Goal: Transaction & Acquisition: Purchase product/service

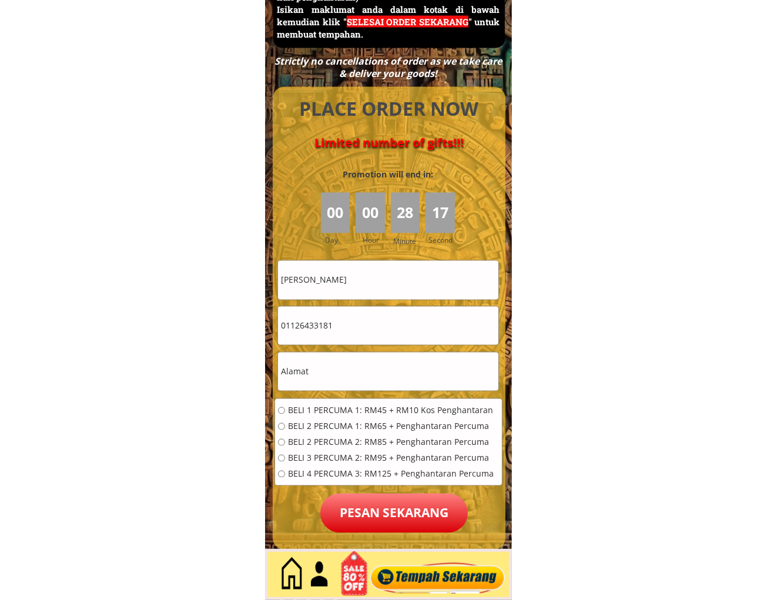
scroll to position [5313, 0]
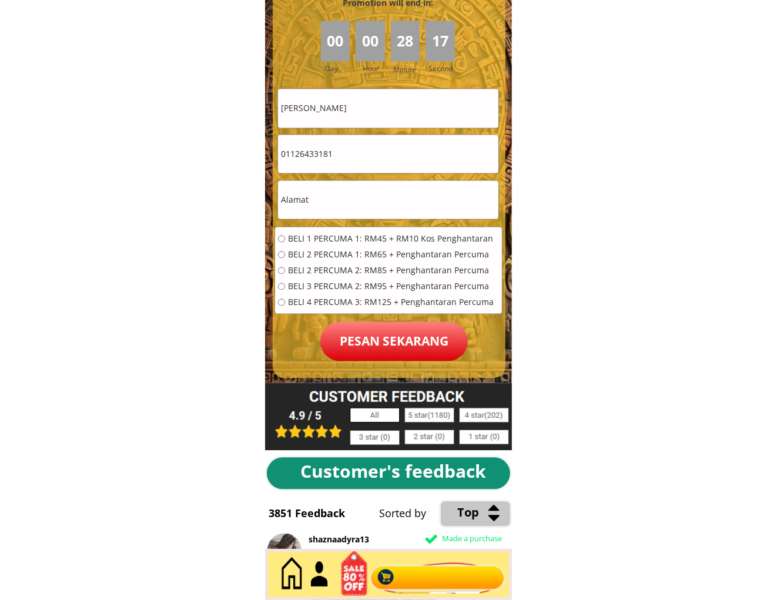
click at [354, 144] on input "01126433181" at bounding box center [388, 154] width 220 height 38
paste input "9.6114472"
click at [297, 157] on input "019.6114472" at bounding box center [388, 154] width 220 height 38
type input "0196114472"
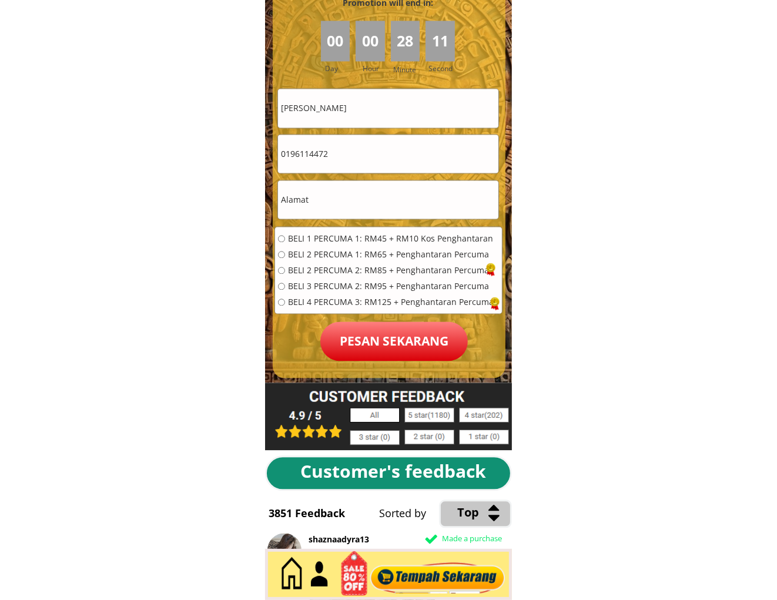
click at [383, 119] on input "nadiah nadzirah zainol" at bounding box center [388, 108] width 220 height 38
click at [384, 119] on input "nadiah nadzirah zainol" at bounding box center [388, 108] width 220 height 38
paste input "[PERSON_NAME]Puteh"
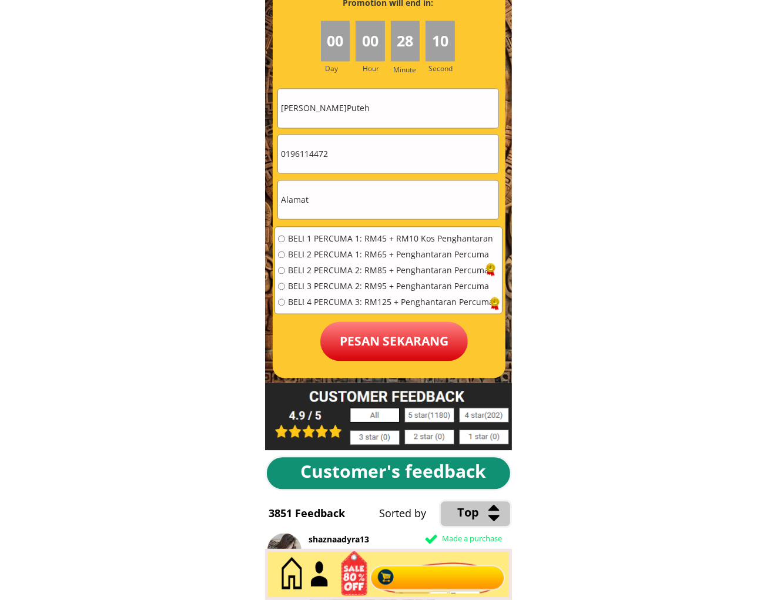
type input "[PERSON_NAME]Puteh"
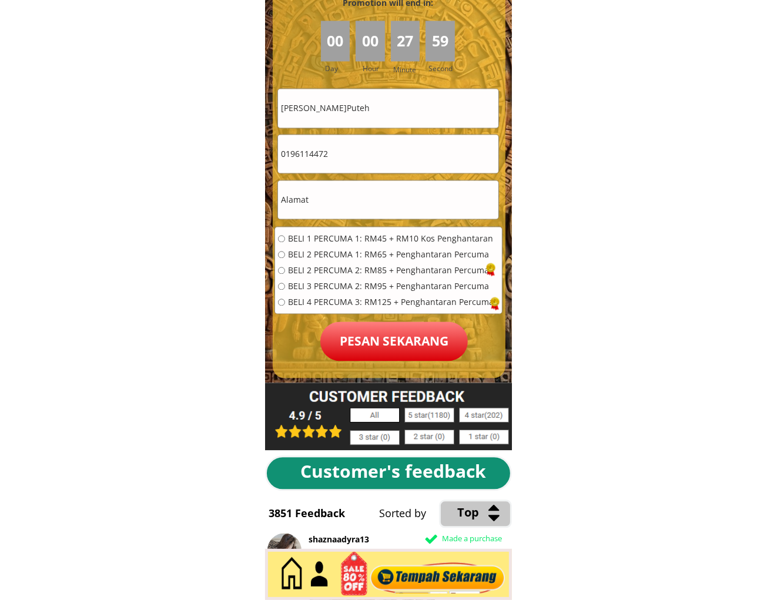
drag, startPoint x: 354, startPoint y: 197, endPoint x: 355, endPoint y: 219, distance: 21.2
click at [354, 197] on input "text" at bounding box center [388, 199] width 220 height 38
paste input "No 80 Jln 49 kaw 2 Tmn Sri Andalas Klang"
type input "No 80 Jln 49 kaw 2 Tmn Sri Andalas Klang"
click at [350, 236] on span "BELI 1 PERCUMA 1: RM45 + RM10 Kos Penghantaran" at bounding box center [391, 238] width 206 height 8
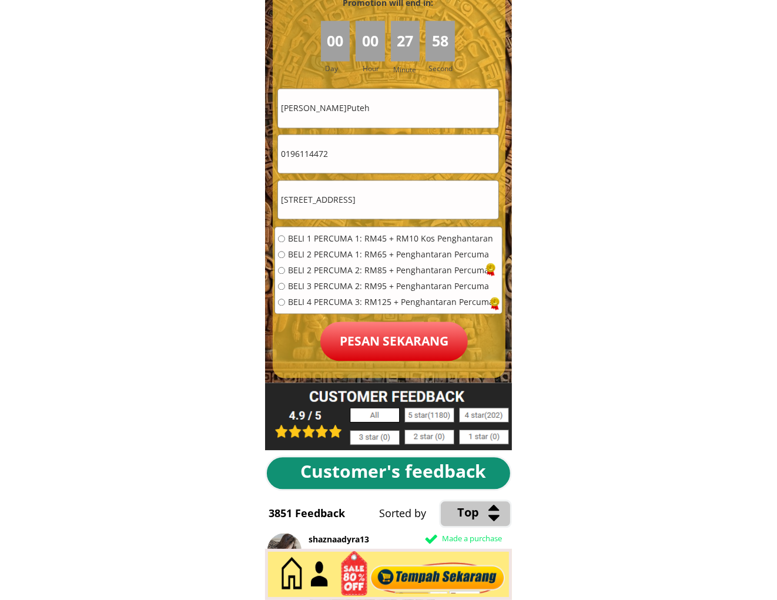
radio input "true"
click at [391, 349] on p "Pesan sekarang" at bounding box center [393, 340] width 147 height 39
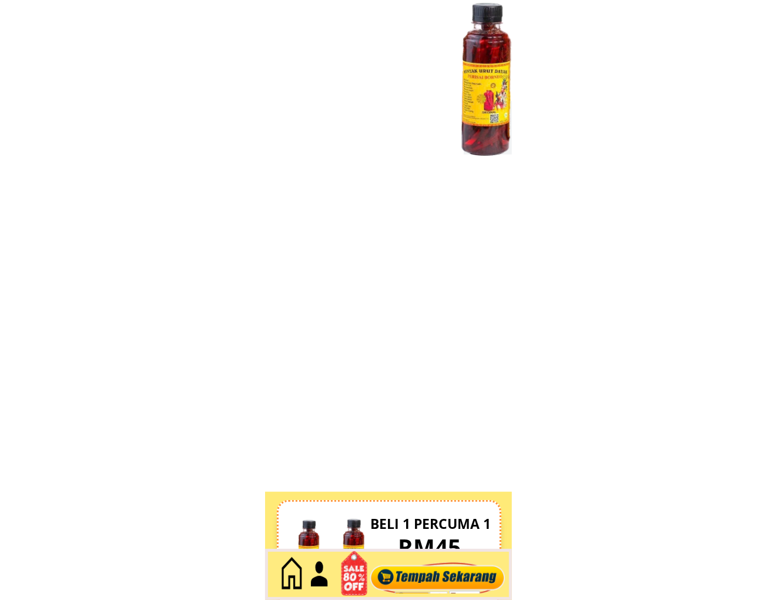
scroll to position [5096, 0]
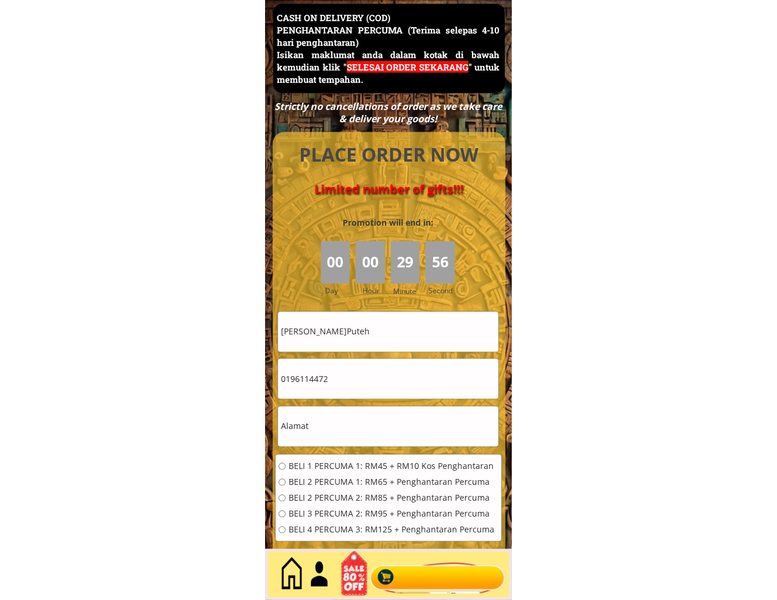
click at [394, 384] on input "0196114472" at bounding box center [388, 379] width 220 height 40
paste input "8055271"
type input "0198055271"
click at [378, 318] on input "[PERSON_NAME]Puteh" at bounding box center [388, 332] width 220 height 40
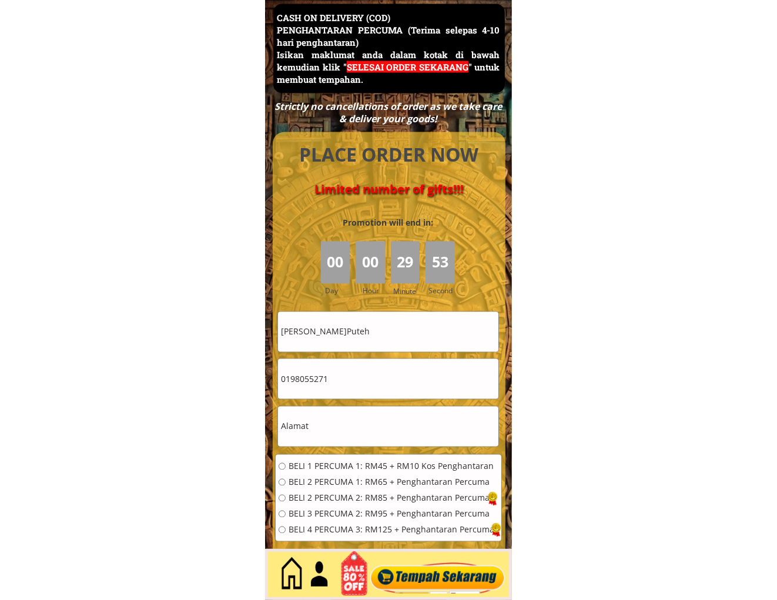
click at [378, 318] on input "[PERSON_NAME]Puteh" at bounding box center [388, 332] width 220 height 40
click at [378, 318] on input "Khalid b.Puteh" at bounding box center [388, 332] width 220 height 40
paste input "Benang ak pilang"
type input "Benang ak pilang"
click at [348, 425] on input "text" at bounding box center [388, 426] width 220 height 40
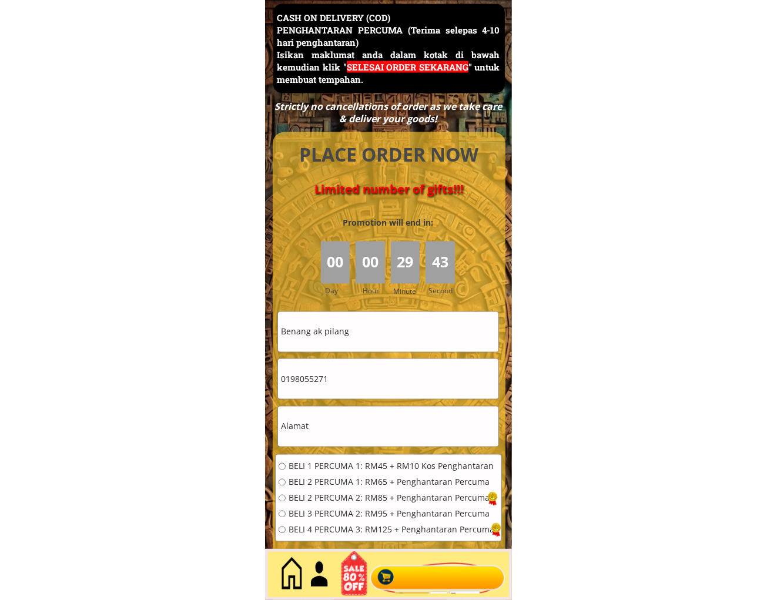
paste input "Rh Jantan Sg,Bakas Beluru,Bakong Miri,.Buleh poss ka Address GDEX Miri lot1758 …"
type input "Rh Jantan Sg,Bakas Beluru,Bakong Miri,.Buleh poss ka Address GDEX Miri lot1758 …"
click at [325, 533] on span "BELI 4 PERCUMA 3: RM125 + Penghantaran Percuma" at bounding box center [391, 530] width 206 height 8
radio input "true"
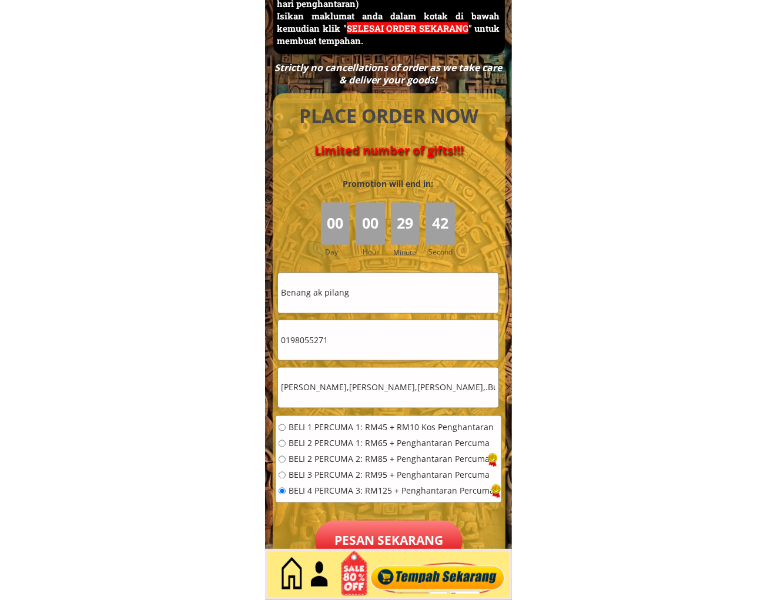
scroll to position [5313, 0]
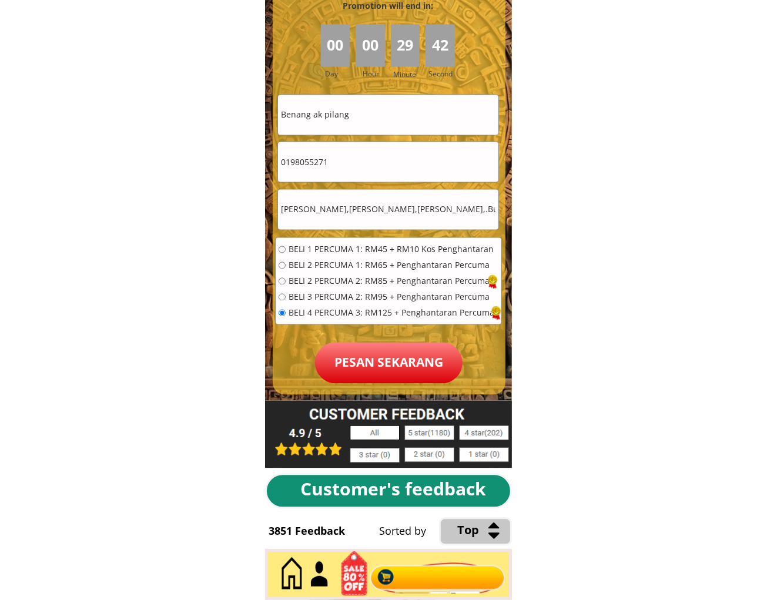
click at [410, 354] on p "Pesan sekarang" at bounding box center [388, 362] width 147 height 41
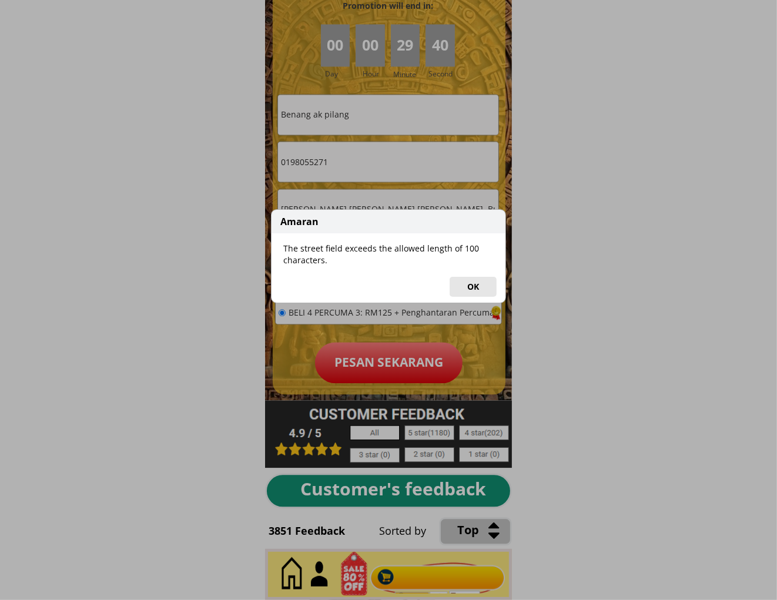
drag, startPoint x: 479, startPoint y: 282, endPoint x: 395, endPoint y: 203, distance: 115.5
click at [479, 281] on button "OK" at bounding box center [472, 287] width 47 height 20
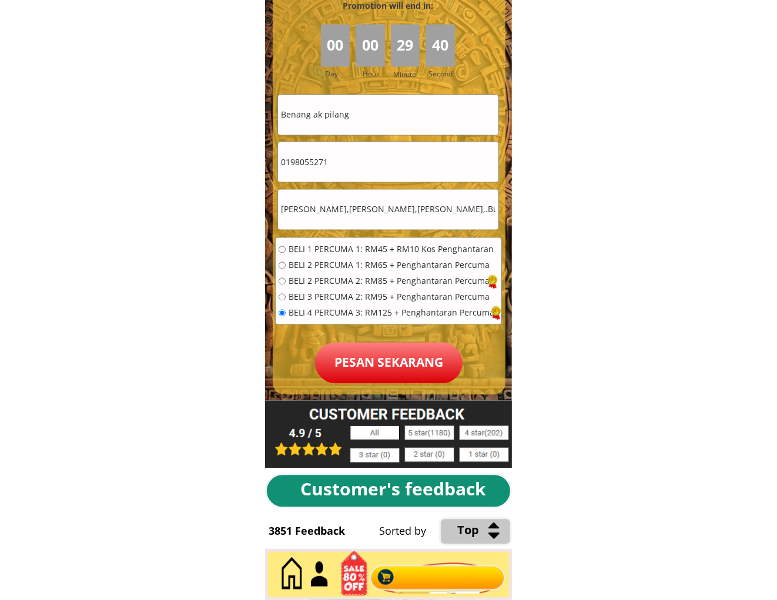
click at [384, 197] on input "Rh Jantan Sg,Bakas Beluru,Bakong Miri,.Buleh poss ka Address GDEX Miri lot1758 …" at bounding box center [388, 209] width 220 height 40
drag, startPoint x: 366, startPoint y: 206, endPoint x: 566, endPoint y: 207, distance: 200.3
drag, startPoint x: 455, startPoint y: 201, endPoint x: 422, endPoint y: 206, distance: 33.3
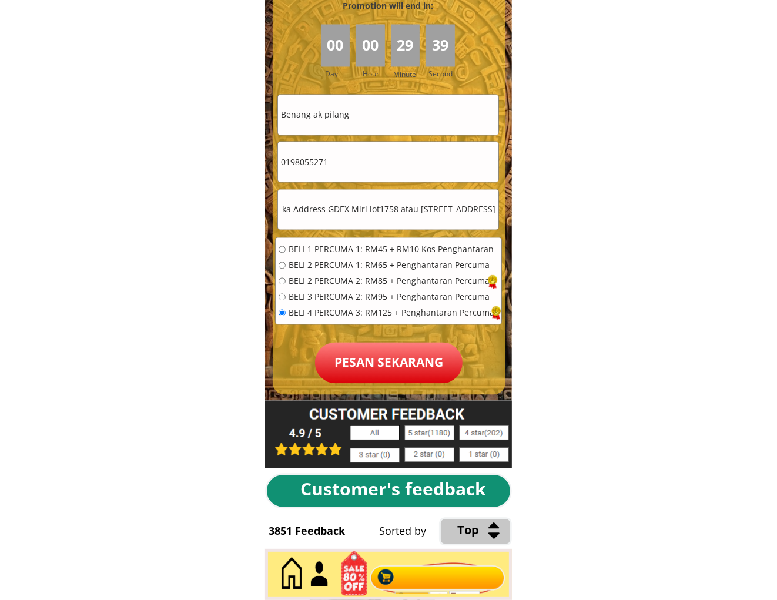
click at [455, 201] on input "Rh Jantan Sg,Bakas Beluru,Bakong Miri,.Buleh poss ka Address GDEX Miri lot1758 …" at bounding box center [388, 209] width 220 height 40
click at [405, 209] on input "Rh Jantan Sg,Bakas Beluru,Bakong Miri,.Buleh poss ka Address GDEX Miri lot1758 …" at bounding box center [388, 209] width 220 height 40
click at [414, 209] on input "Rh Jantan Sg,Bakas Beluru,Bakong Miri,.Buleh poss ka Address GDEX Miri lot1758 …" at bounding box center [388, 209] width 220 height 40
click at [402, 200] on input "Rh Jantan Sg,Bakas Beluru,Bakong Miri,.Buleh poss ka Address GDEX Miri lot1758 …" at bounding box center [388, 209] width 220 height 40
drag, startPoint x: 417, startPoint y: 208, endPoint x: 544, endPoint y: 215, distance: 127.1
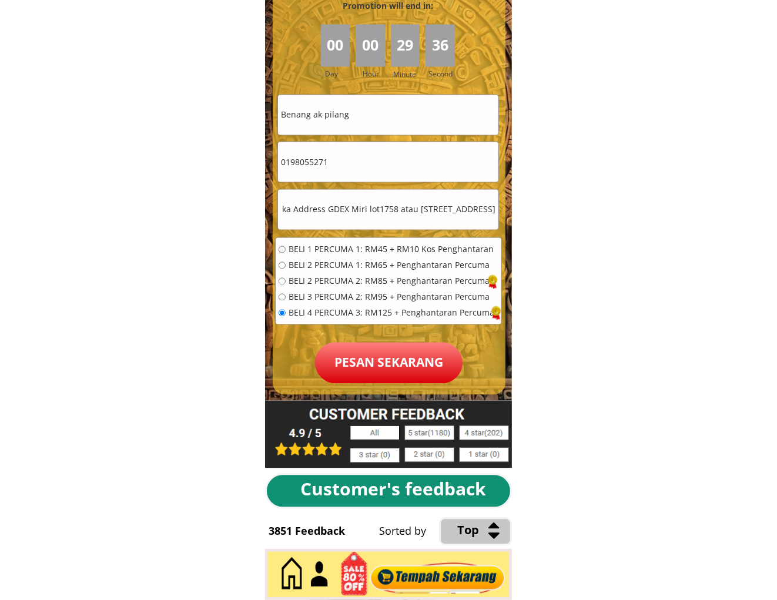
click at [414, 351] on p "Pesan sekarang" at bounding box center [388, 362] width 147 height 41
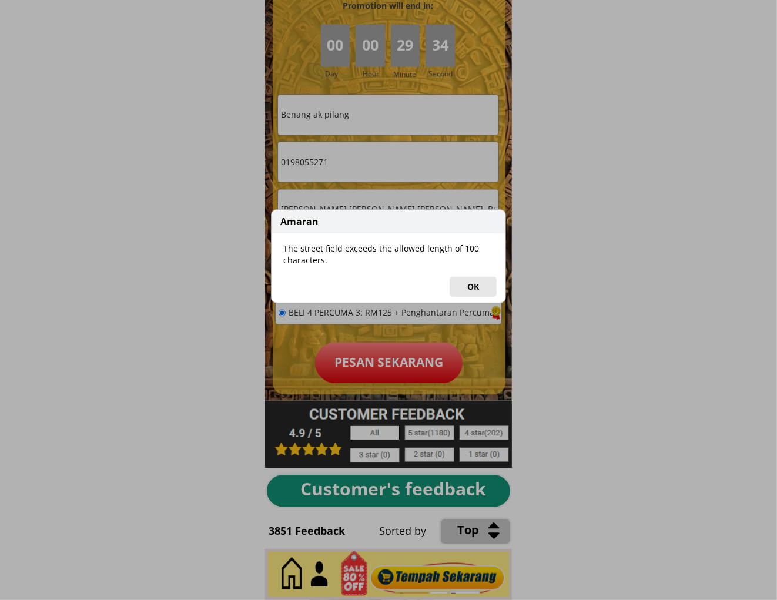
click at [470, 282] on button "OK" at bounding box center [472, 287] width 47 height 20
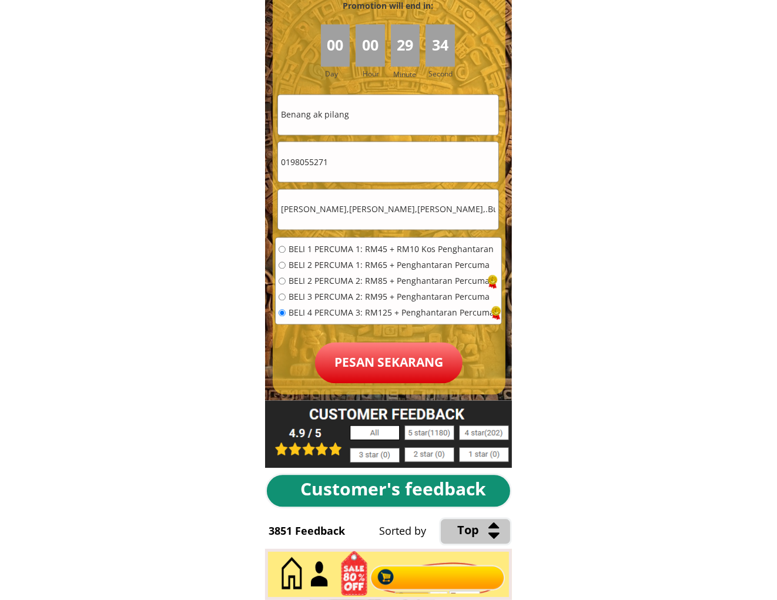
click at [391, 217] on input "Rh Jantan Sg,Bakas Beluru,Bakong Miri,.Buleh poss ka Address GDEX Miri lot1758 …" at bounding box center [388, 209] width 220 height 40
drag, startPoint x: 413, startPoint y: 214, endPoint x: 530, endPoint y: 217, distance: 116.9
drag, startPoint x: 417, startPoint y: 214, endPoint x: 402, endPoint y: 210, distance: 15.2
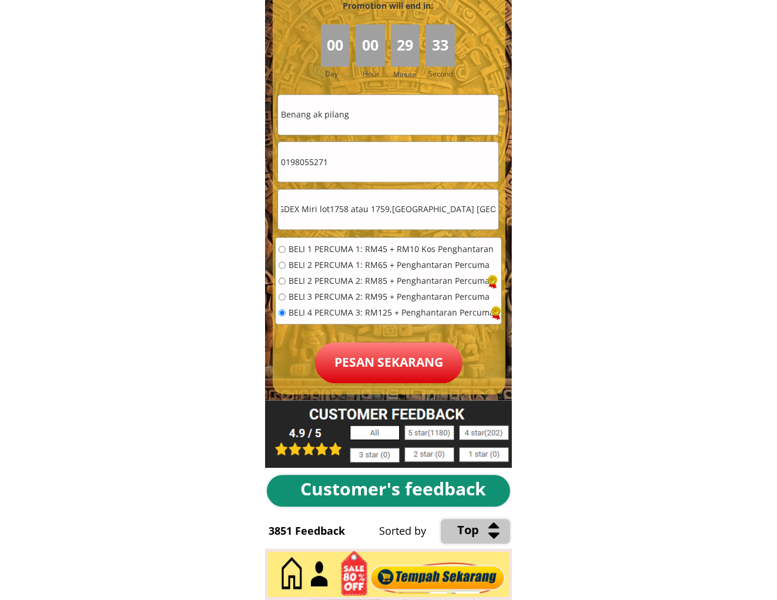
click at [415, 214] on input "Rh Jantan Sg,Bakas Beluru,Bakong Miri,.Buleh poss ka Address GDEX Miri lot1758 …" at bounding box center [388, 209] width 220 height 40
click at [377, 206] on input "Rh Jantan Sg,Bakas Beluru,Bakong Miri,.Buleh poss ka Address GDEX Miri lot1758 …" at bounding box center [388, 209] width 220 height 40
click at [423, 207] on input "Rh Jantan Sg,Bakas Beluru,Bakong Miri,.Buleh poss ka Address GDEX Miri lot1758 …" at bounding box center [388, 209] width 220 height 40
drag, startPoint x: 331, startPoint y: 207, endPoint x: 591, endPoint y: 214, distance: 260.3
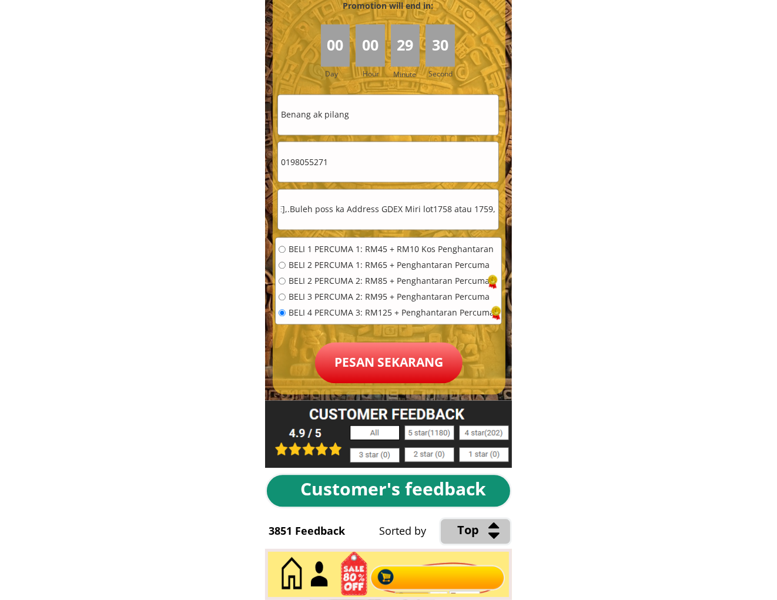
scroll to position [0, 137]
type input "Rh Jantan Sg,Bakas Beluru,Bakong Miri,.Buleh poss ka Address GDEX Miri lot1758 …"
drag, startPoint x: 403, startPoint y: 349, endPoint x: 406, endPoint y: 314, distance: 35.4
click at [402, 349] on p "Pesan sekarang" at bounding box center [388, 362] width 147 height 41
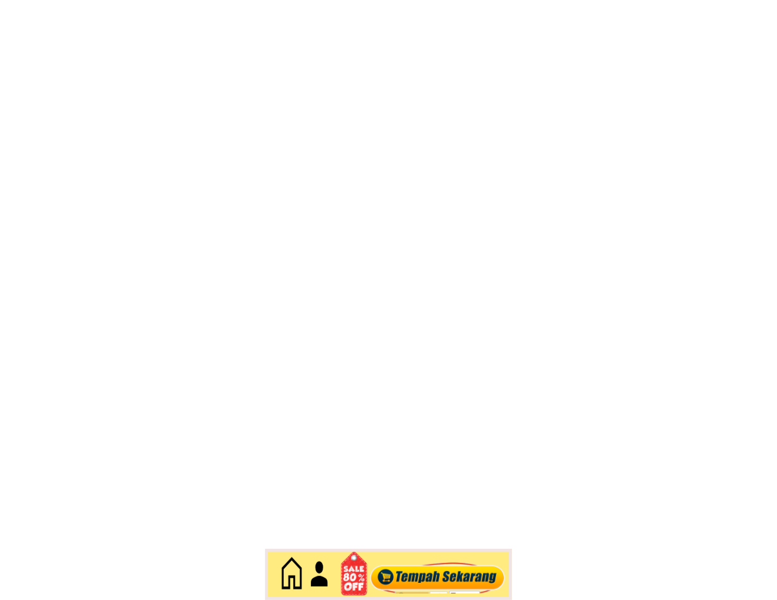
scroll to position [5096, 0]
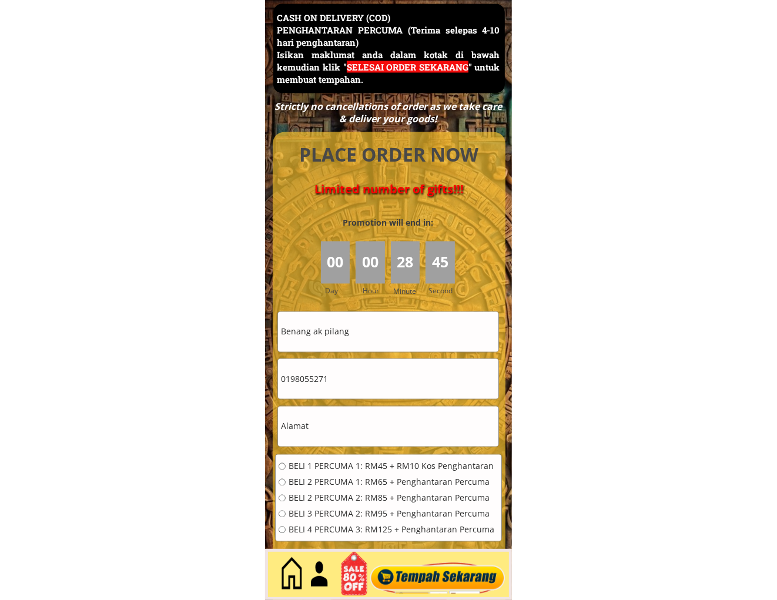
click at [435, 332] on input "Benang ak pilang" at bounding box center [388, 332] width 220 height 40
paste input "Norafidah bt jusoh"
type input "Norafidah bt jusoh"
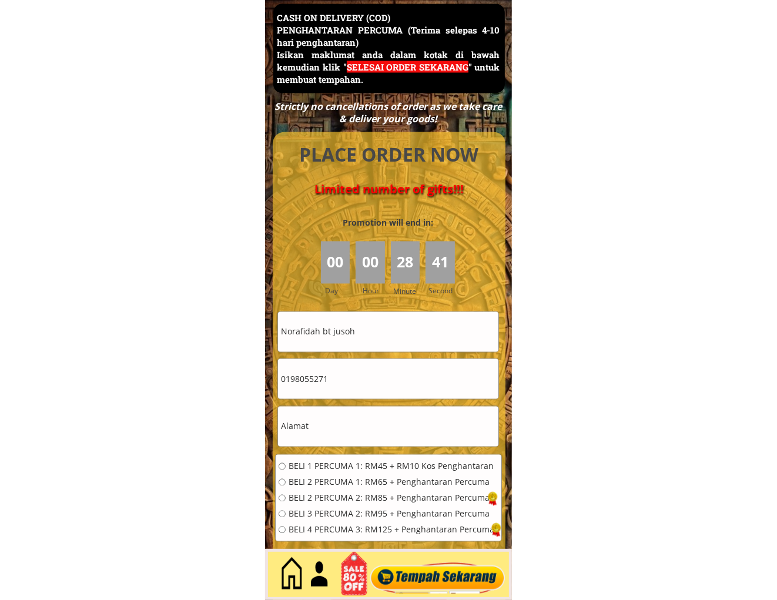
click at [357, 369] on input "0198055271" at bounding box center [388, 379] width 220 height 40
paste input "39663057"
type input "0139663057"
click at [342, 436] on input "text" at bounding box center [388, 426] width 220 height 40
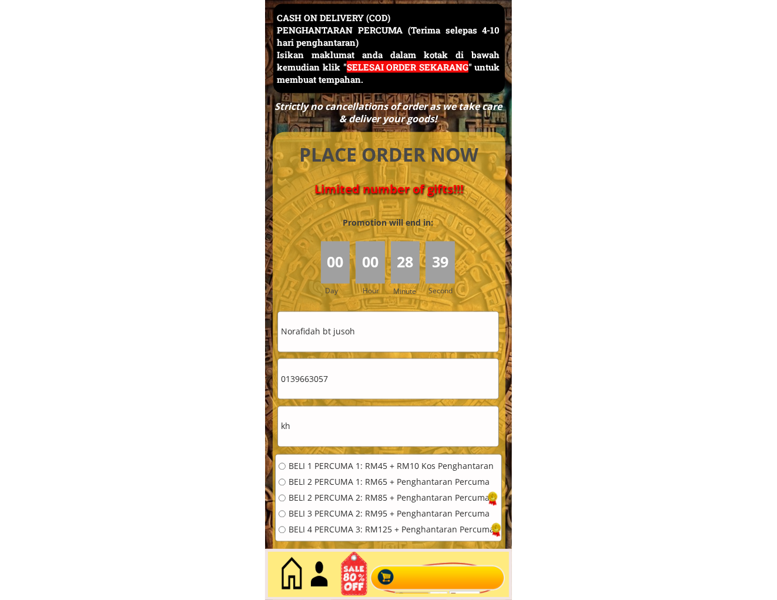
type input "kh"
click at [342, 468] on span "BELI 1 PERCUMA 1: RM45 + RM10 Kos Penghantaran" at bounding box center [391, 466] width 206 height 8
radio input "true"
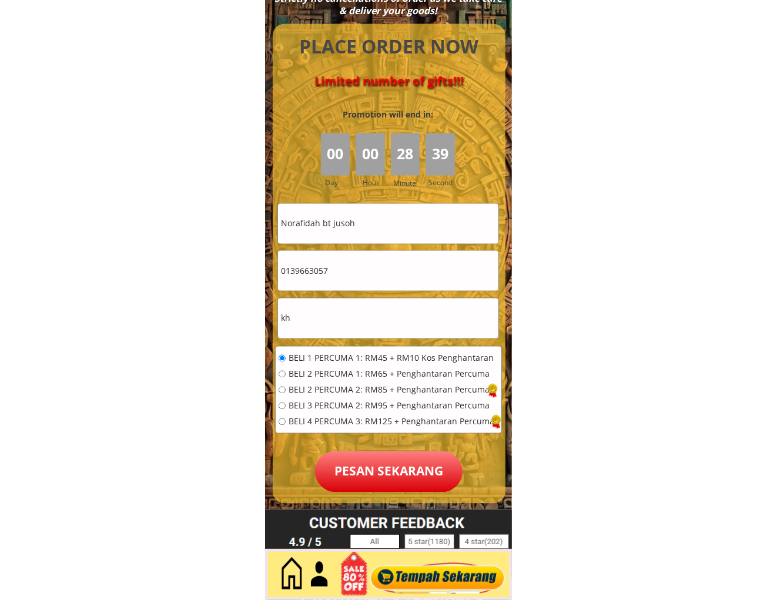
scroll to position [5205, 0]
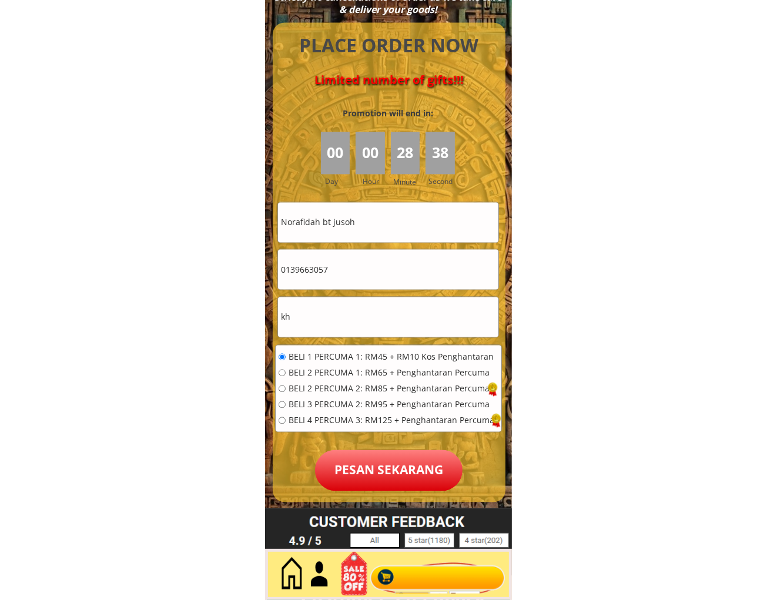
click at [367, 467] on p "Pesan sekarang" at bounding box center [388, 470] width 147 height 41
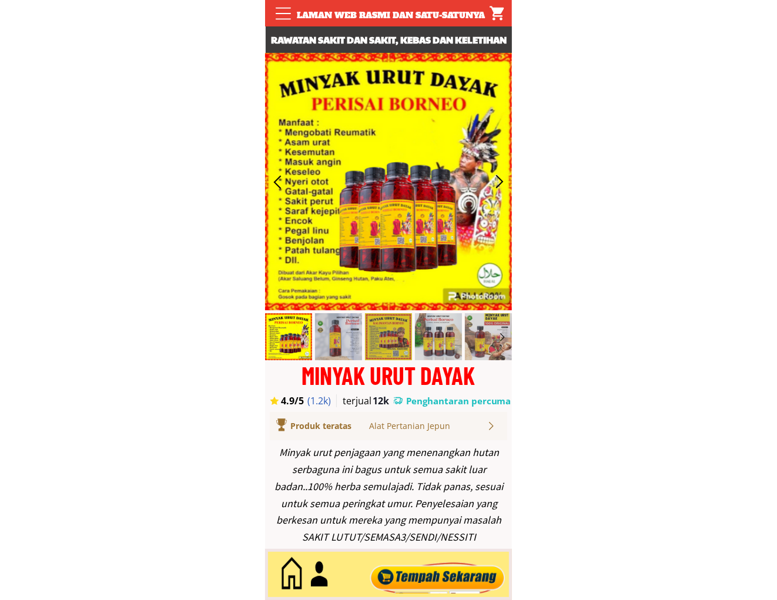
click at [422, 590] on div at bounding box center [438, 574] width 142 height 39
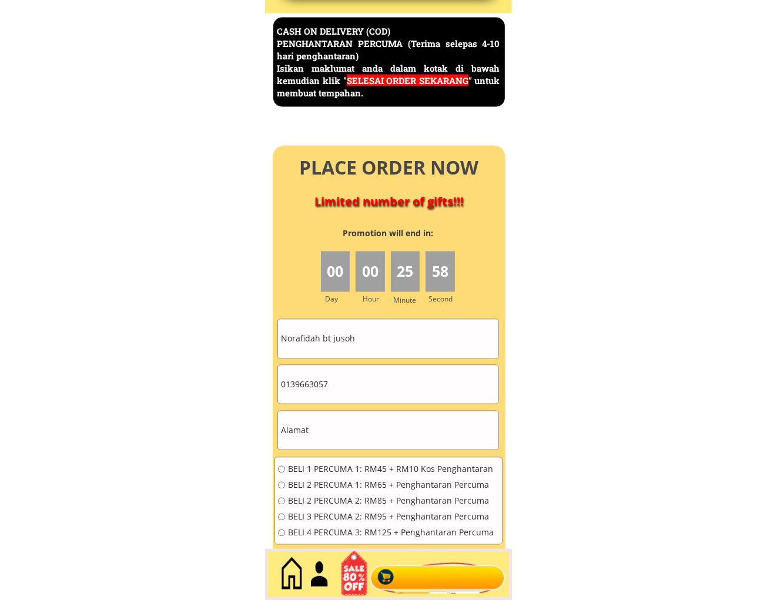
scroll to position [5096, 0]
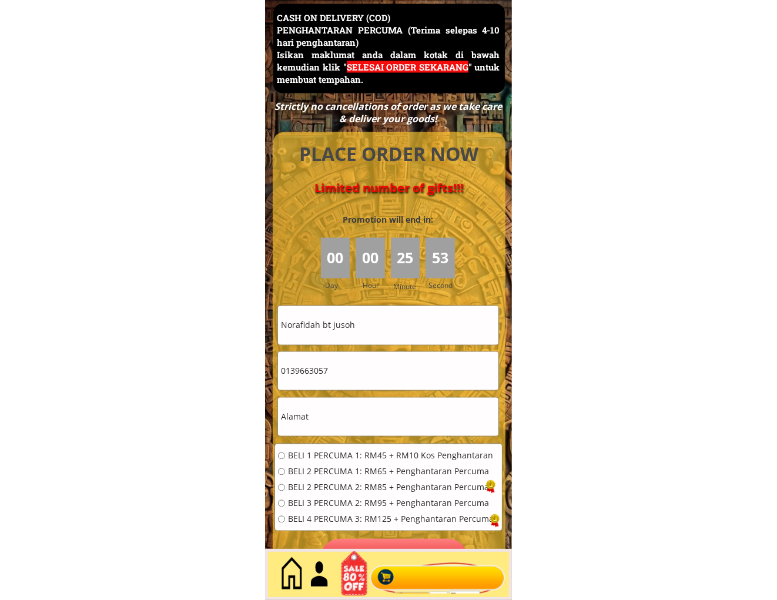
click at [431, 310] on input "Norafidah bt jusoh" at bounding box center [388, 325] width 220 height 38
paste input "[PERSON_NAME]"
type input "[PERSON_NAME]"
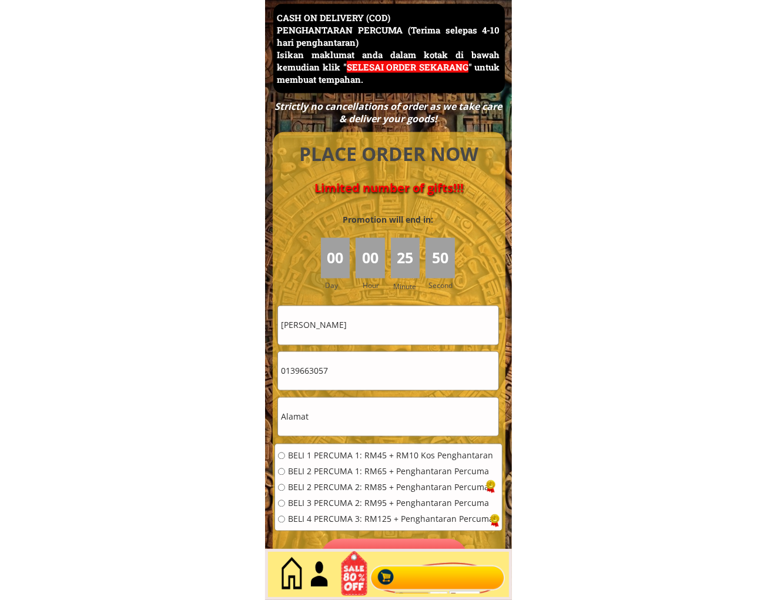
click at [356, 375] on input "0139663057" at bounding box center [388, 371] width 220 height 38
drag, startPoint x: 356, startPoint y: 375, endPoint x: 348, endPoint y: 375, distance: 7.6
click at [355, 375] on input "0139663057" at bounding box center [388, 371] width 220 height 38
paste input "9-9096090"
click at [298, 373] on input "019-9096090" at bounding box center [388, 371] width 220 height 38
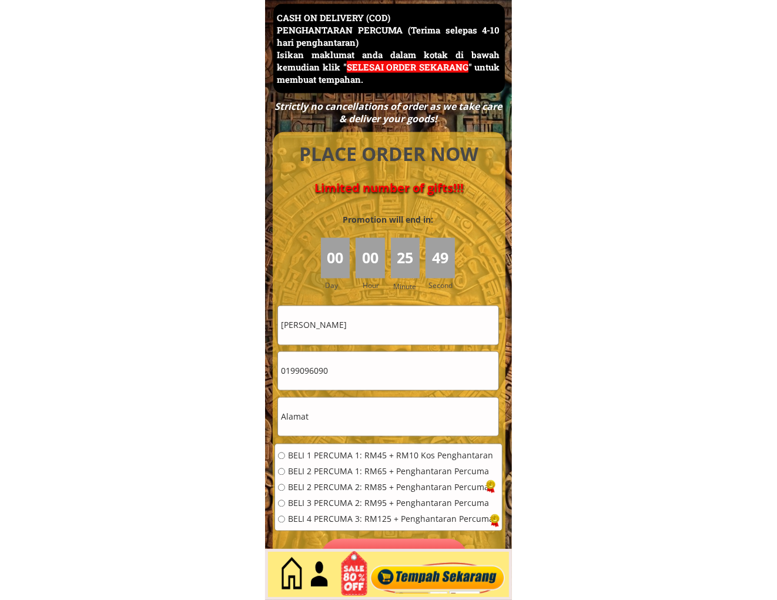
type input "0199096090"
click at [337, 415] on input "text" at bounding box center [388, 417] width 220 height 38
paste input "5235 kg.penunjuk Kijal ,kemaman"
type input "5235 kg.penunjuk Kijal ,kemaman"
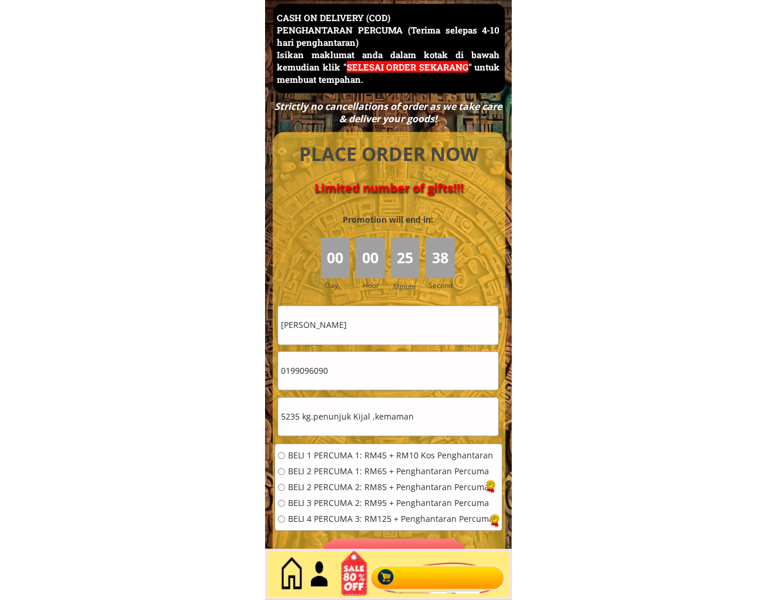
drag, startPoint x: 312, startPoint y: 502, endPoint x: 330, endPoint y: 478, distance: 30.3
click at [312, 503] on span "BELI 3 PERCUMA 2: RM95 + Penghantaran Percuma" at bounding box center [391, 503] width 206 height 8
radio input "true"
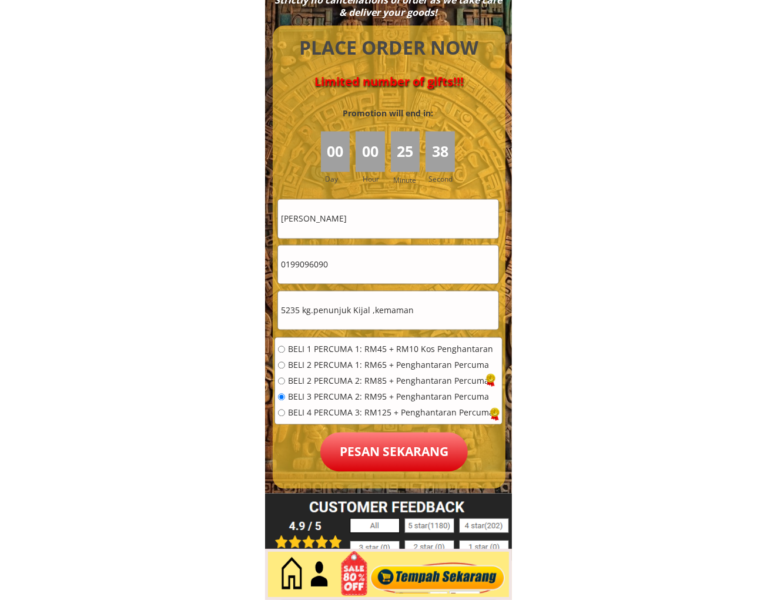
scroll to position [5205, 0]
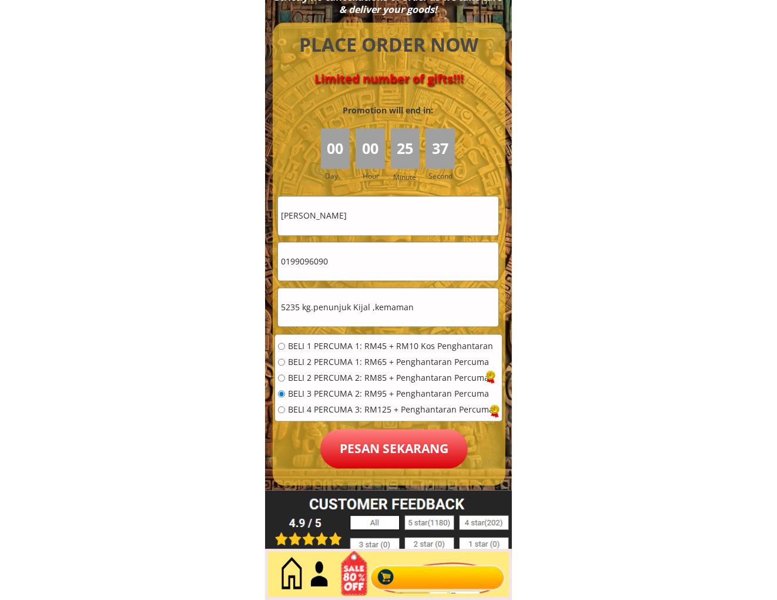
click at [394, 447] on p "Pesan sekarang" at bounding box center [393, 448] width 147 height 39
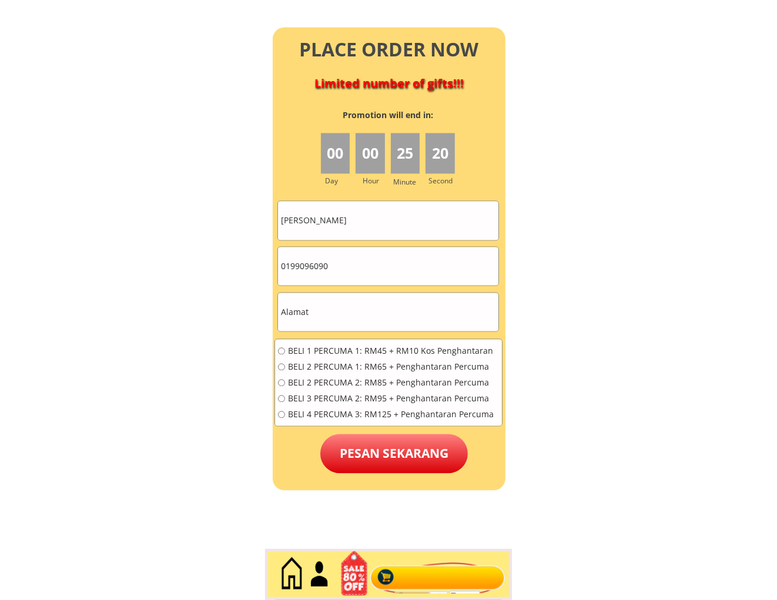
scroll to position [5205, 0]
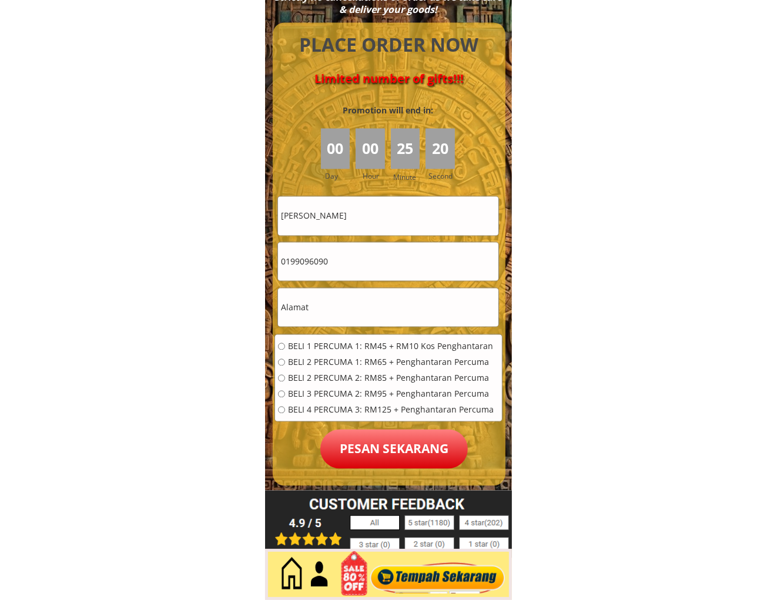
click at [385, 247] on input "0199096090" at bounding box center [388, 262] width 220 height 38
paste input "37451808"
type input "0137451808"
click at [399, 200] on input "Yusuf bin muhammad" at bounding box center [388, 216] width 220 height 38
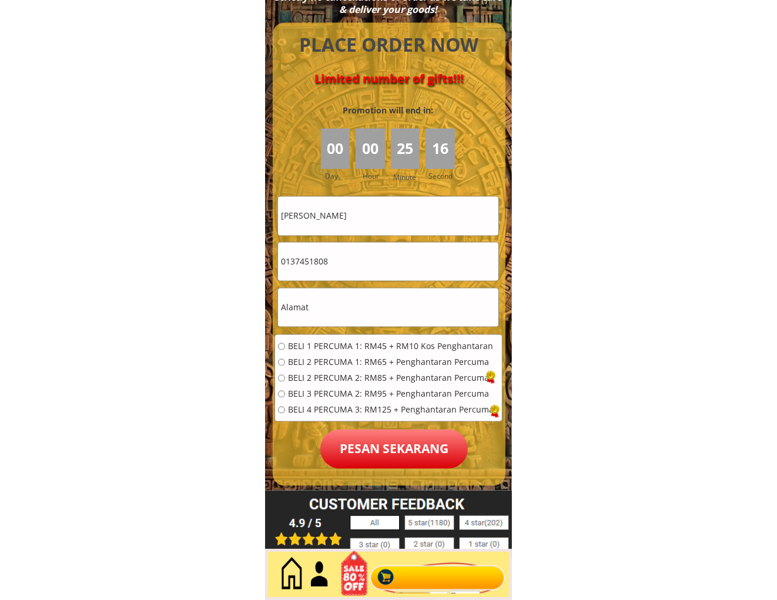
click at [398, 200] on input "Yusuf bin muhammad" at bounding box center [388, 216] width 220 height 38
paste input "[PERSON_NAME]"
type input "[PERSON_NAME]"
click at [361, 326] on input "text" at bounding box center [388, 307] width 220 height 38
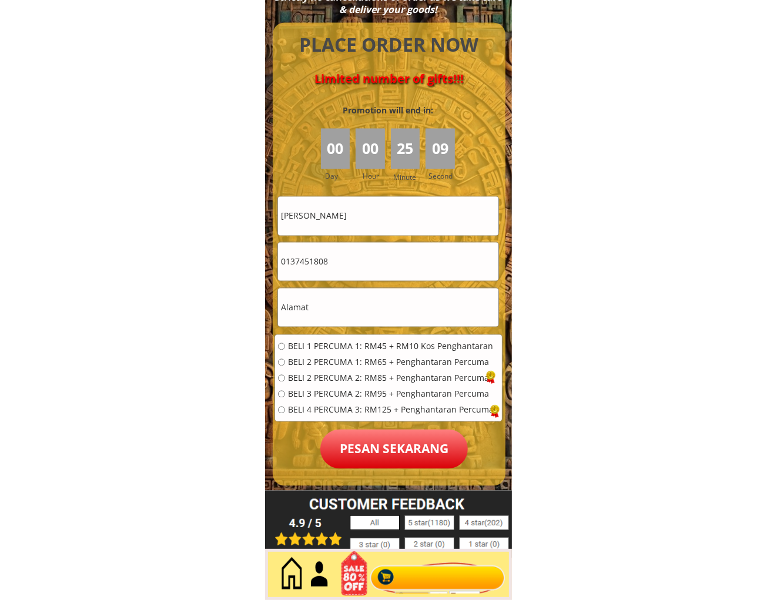
click at [361, 326] on input "text" at bounding box center [388, 307] width 220 height 38
paste input "255 f ktg 8 muadzam shah"
type input "255 f ktg 8 muadzam shah"
click at [362, 347] on span "BELI 1 PERCUMA 1: RM45 + RM10 Kos Penghantaran" at bounding box center [391, 346] width 206 height 8
radio input "true"
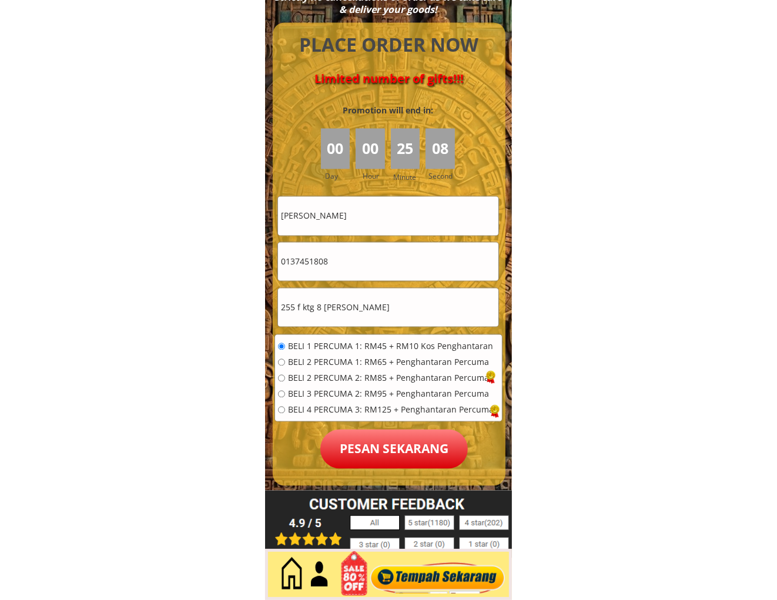
click at [405, 449] on p "Pesan sekarang" at bounding box center [393, 448] width 147 height 39
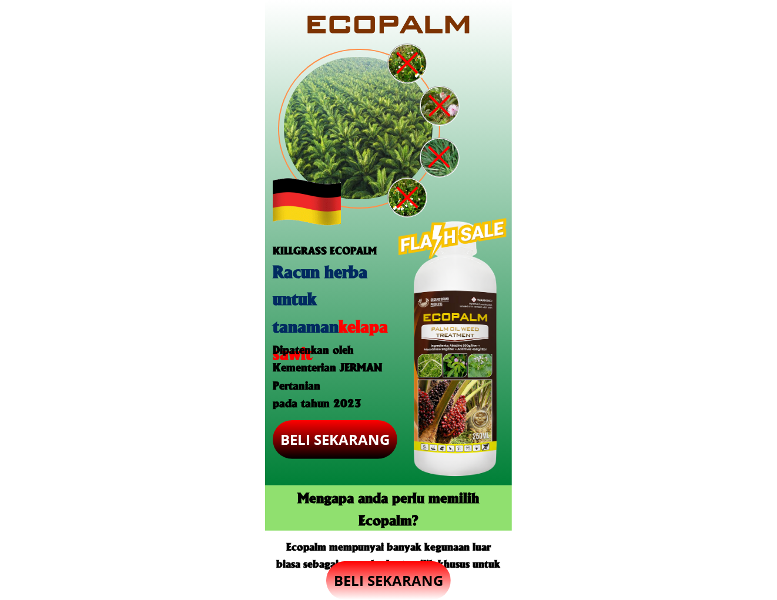
click at [397, 582] on p "BELI SEKARANG" at bounding box center [388, 580] width 125 height 39
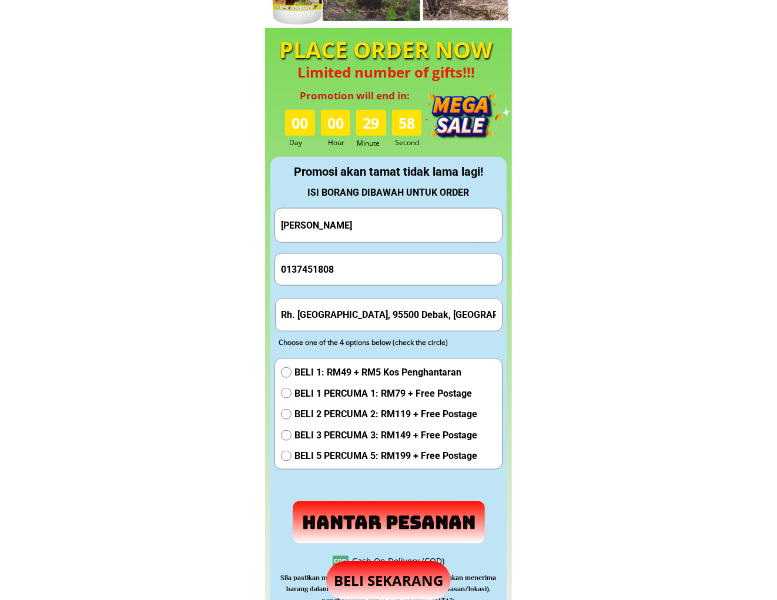
scroll to position [1097, 0]
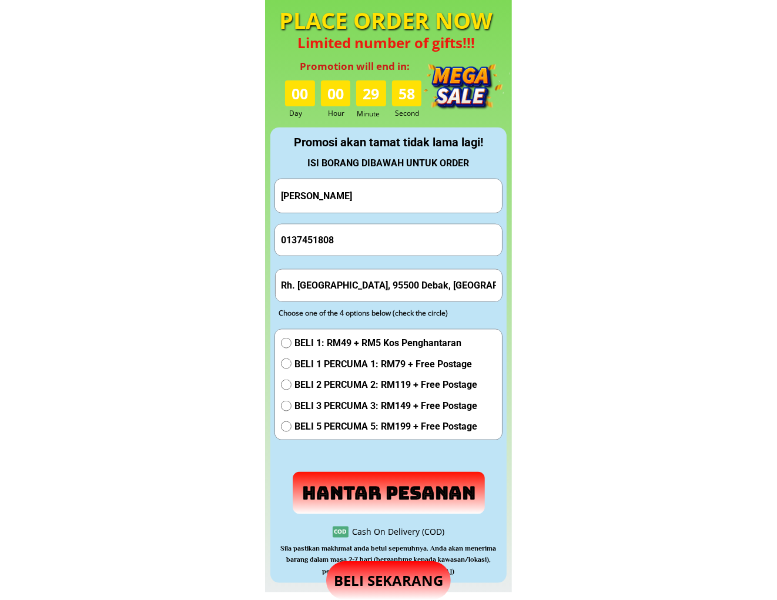
click at [391, 221] on form "[PERSON_NAME] bin suparno 0137451808 Rh. Jembat Ulu Dit, 95500 Debak, Betong, […" at bounding box center [388, 346] width 228 height 335
click at [384, 230] on input "0137451808" at bounding box center [388, 239] width 221 height 31
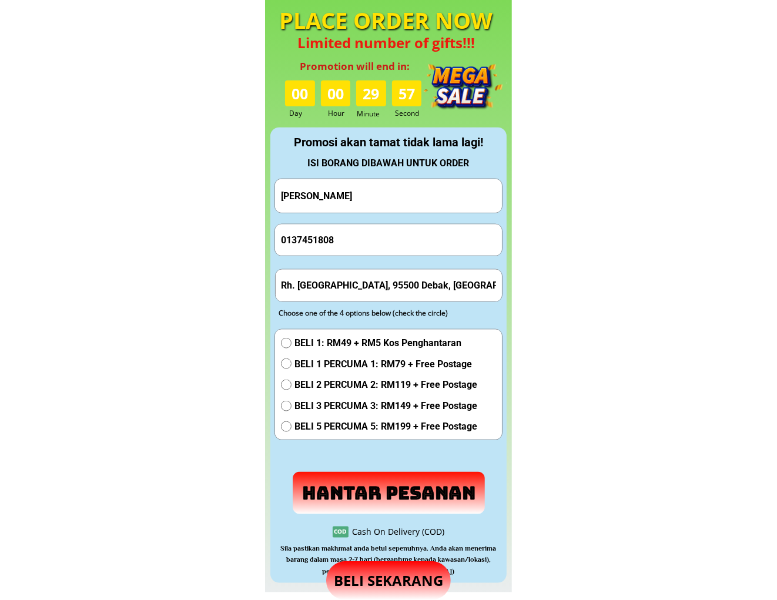
paste input "115775035"
type input "01115775035"
click at [389, 201] on input "[PERSON_NAME]" at bounding box center [388, 195] width 221 height 33
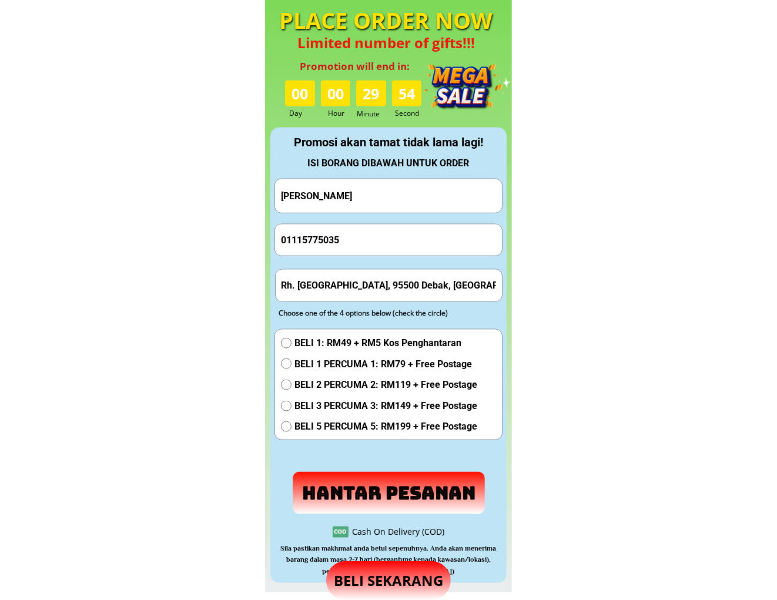
paste input "Hasbi b. Alih"
type input "Hasbi b. Alih"
click at [380, 285] on input "Rh. [GEOGRAPHIC_DATA], 95500 Debak, [GEOGRAPHIC_DATA], [GEOGRAPHIC_DATA]" at bounding box center [388, 285] width 221 height 31
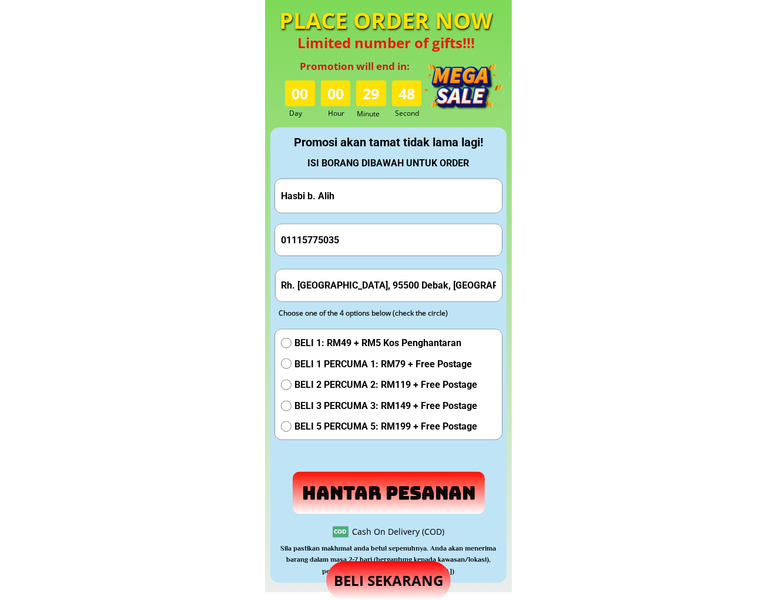
paste input "[GEOGRAPHIC_DATA]. Tungku.Lahad Datu.[GEOGRAPHIC_DATA]"
type input "[GEOGRAPHIC_DATA]. Tungku.Lahad Datu.[GEOGRAPHIC_DATA]"
click at [351, 343] on span "BELI 1: RM49 + RM5 Kos Penghantaran" at bounding box center [385, 342] width 183 height 15
radio input "true"
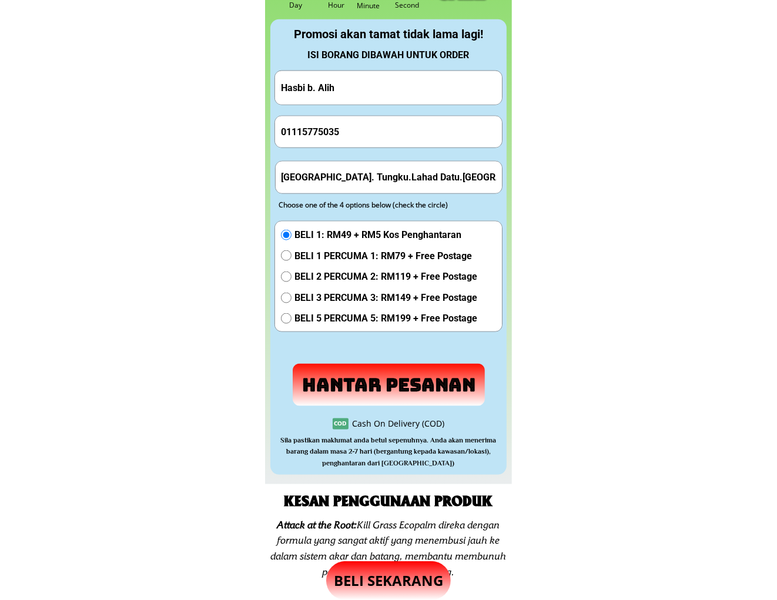
scroll to position [1206, 0]
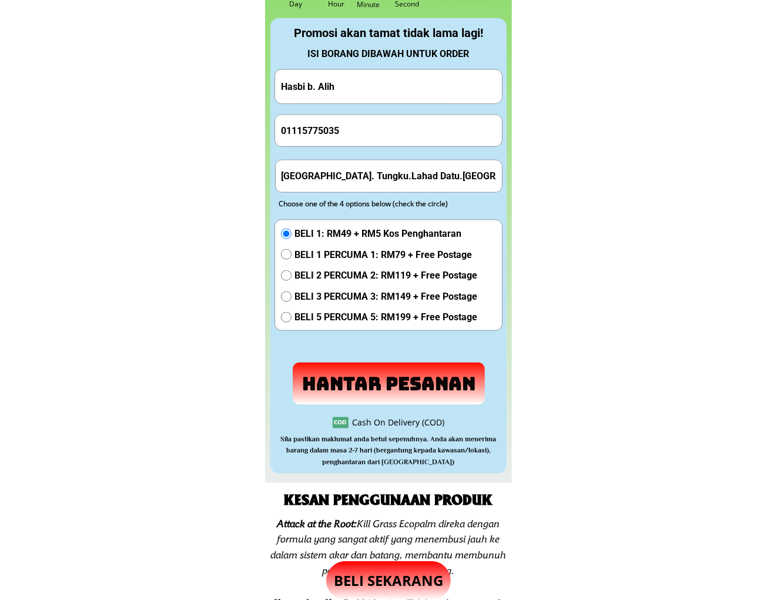
click at [380, 362] on div "Hantar Pesanan" at bounding box center [389, 383] width 192 height 42
